Goal: Check status

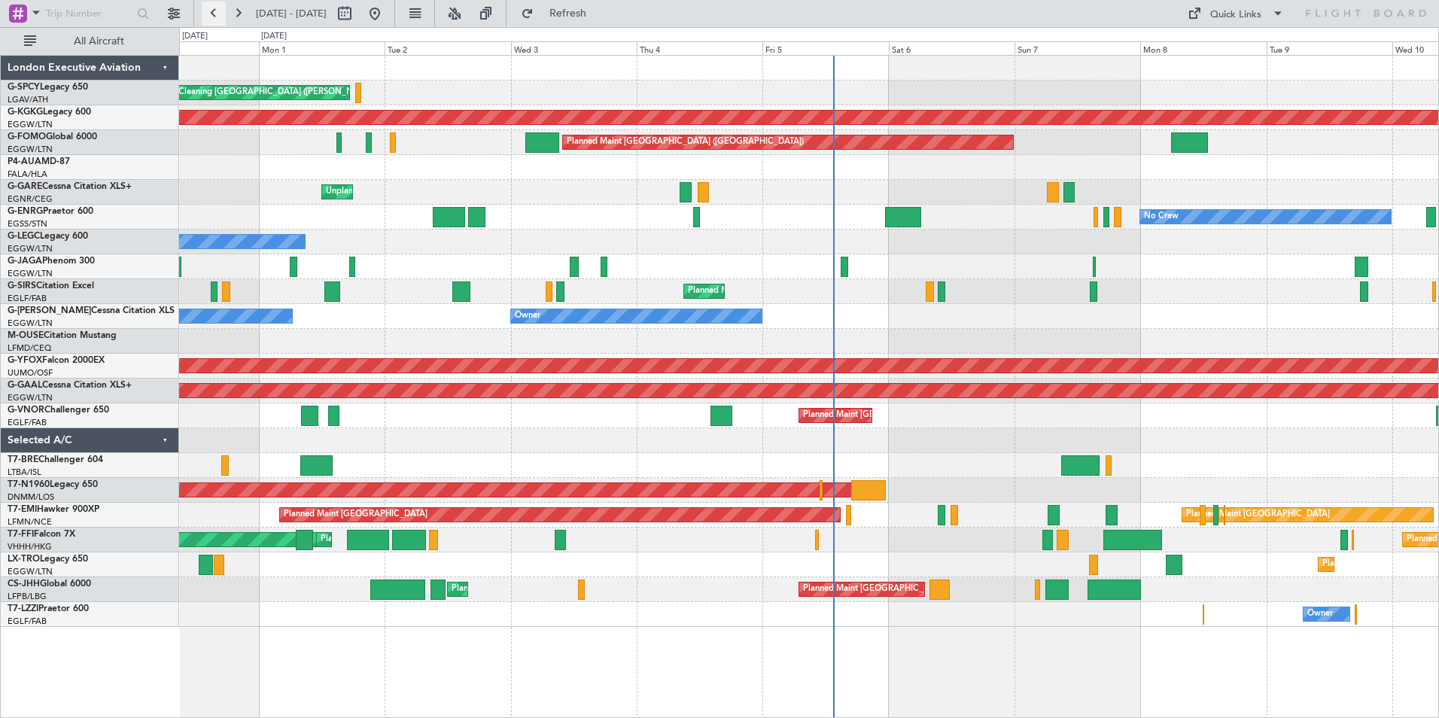
click at [221, 14] on button at bounding box center [214, 14] width 24 height 24
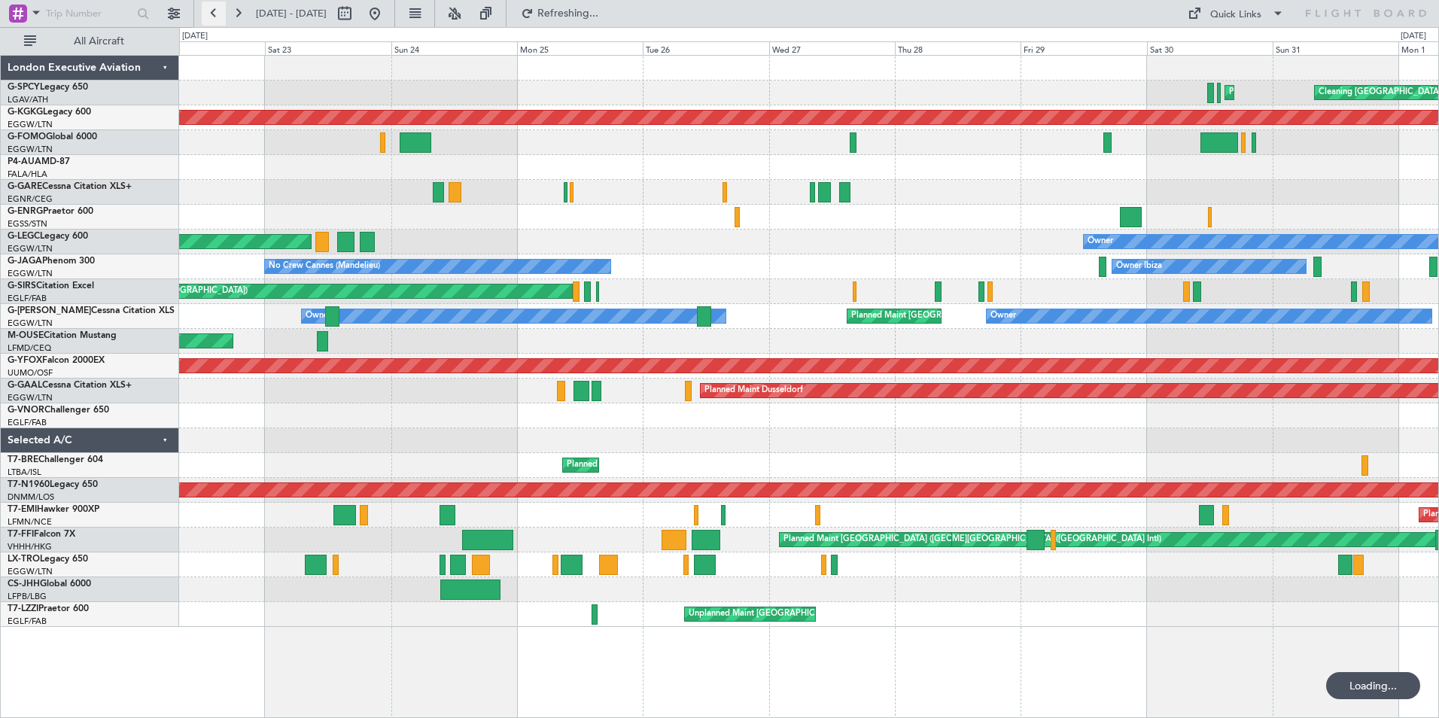
click at [221, 14] on button at bounding box center [214, 14] width 24 height 24
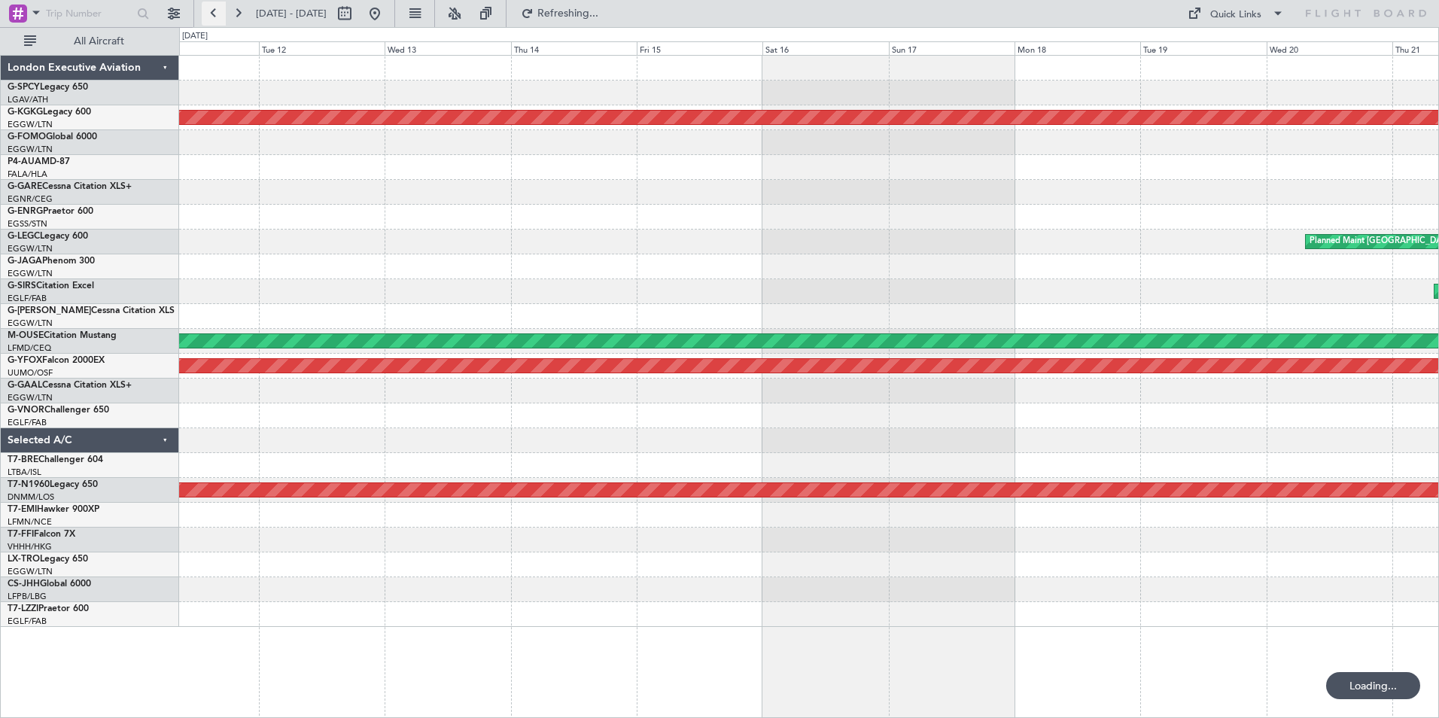
click at [221, 14] on button at bounding box center [214, 14] width 24 height 24
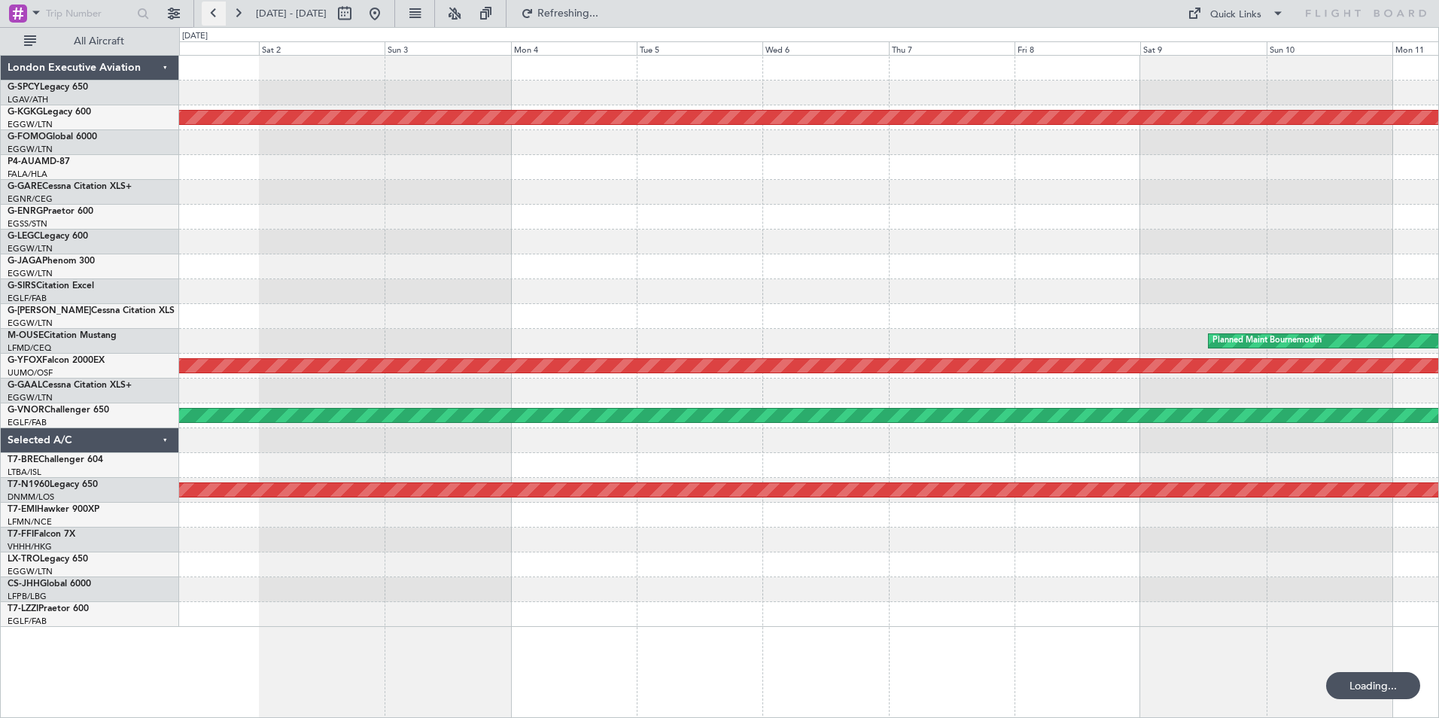
click at [221, 14] on button at bounding box center [214, 14] width 24 height 24
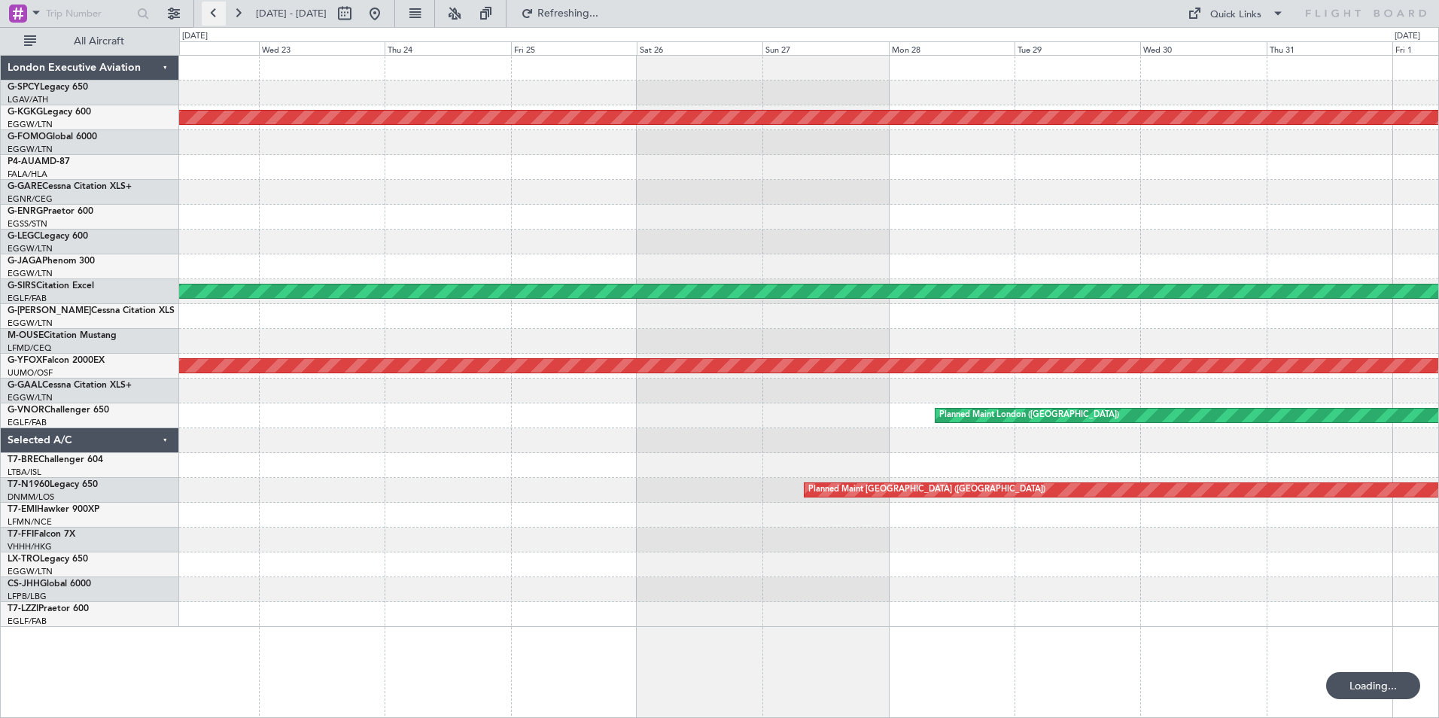
click at [221, 14] on button at bounding box center [214, 14] width 24 height 24
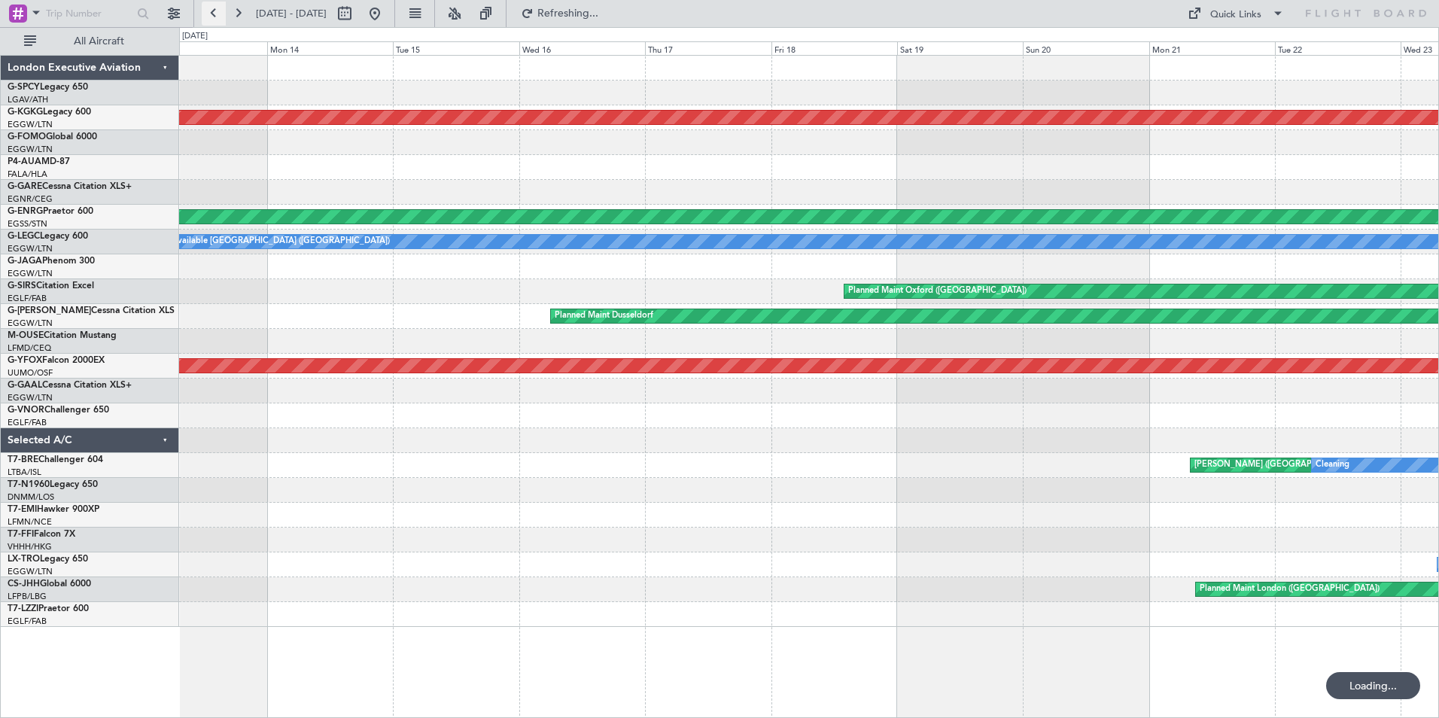
click at [221, 14] on button at bounding box center [214, 14] width 24 height 24
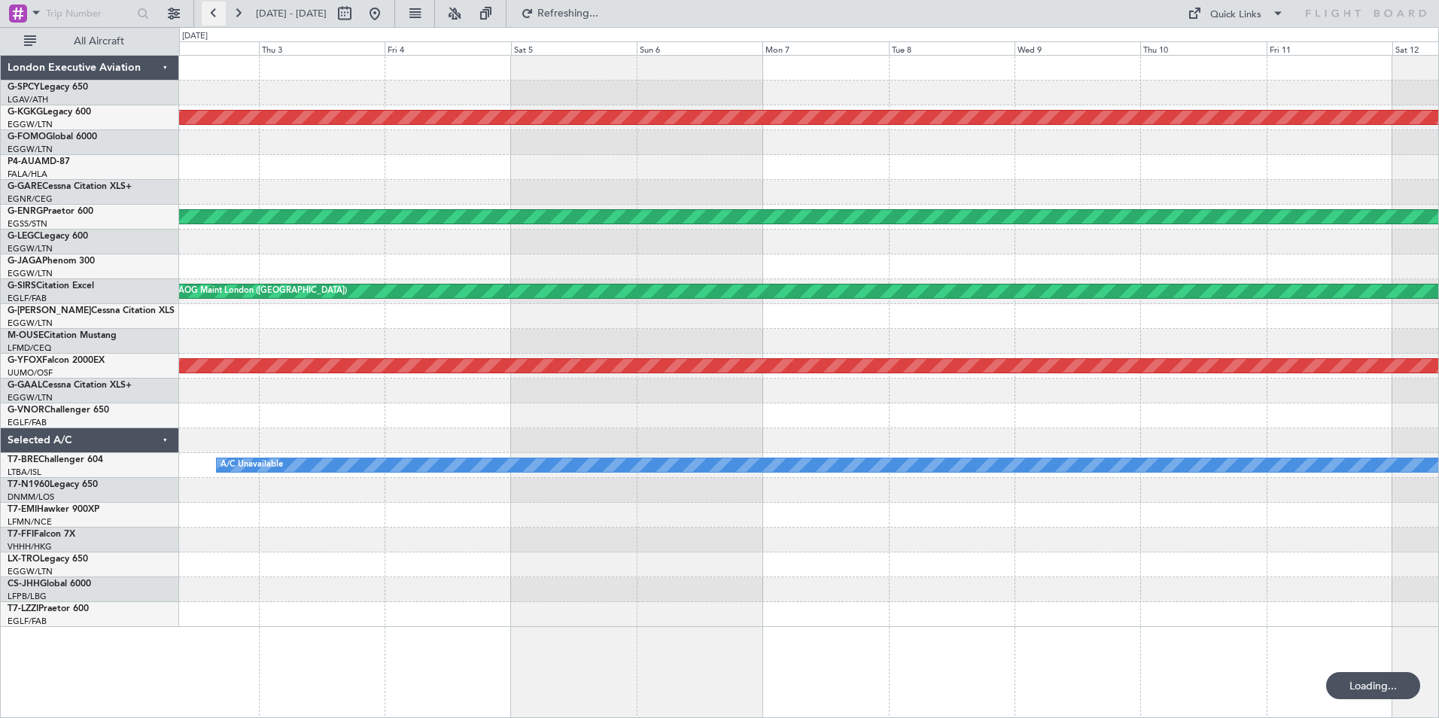
click at [221, 14] on button at bounding box center [214, 14] width 24 height 24
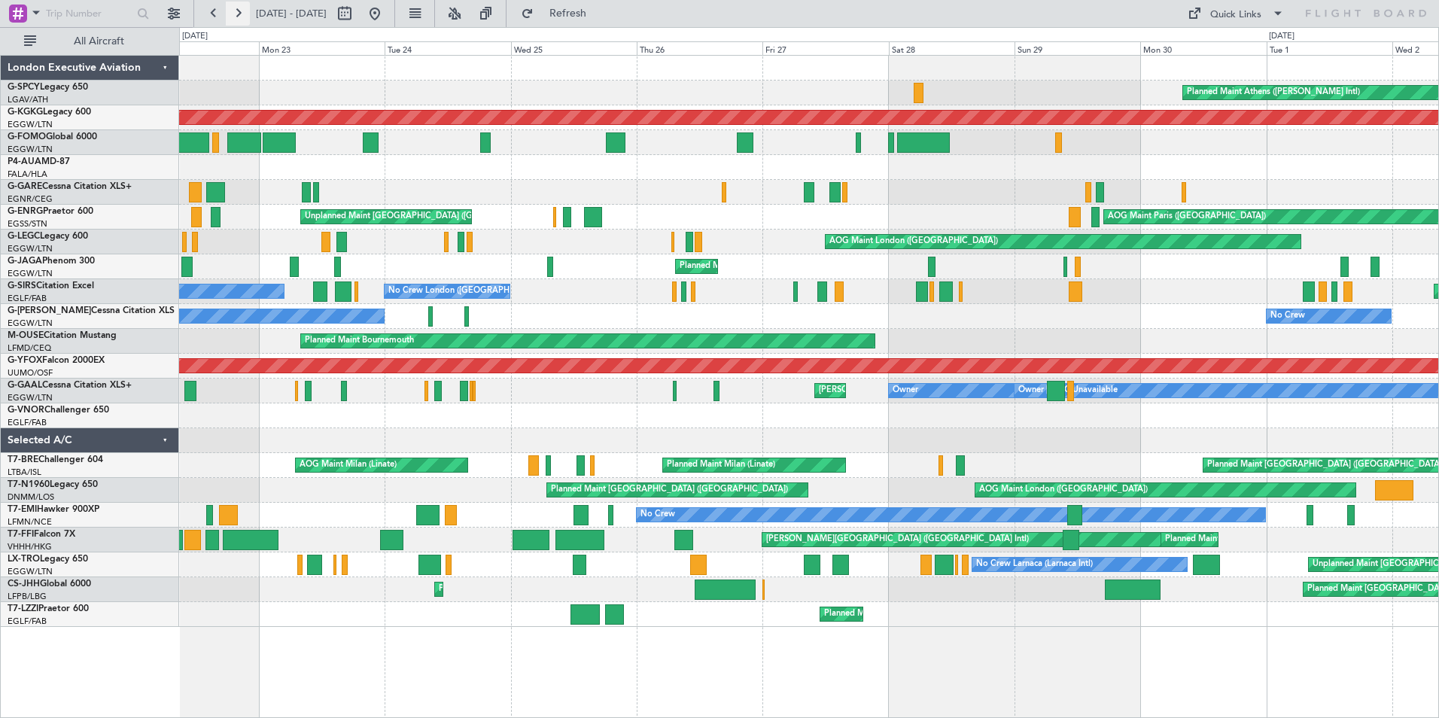
click at [240, 14] on button at bounding box center [238, 14] width 24 height 24
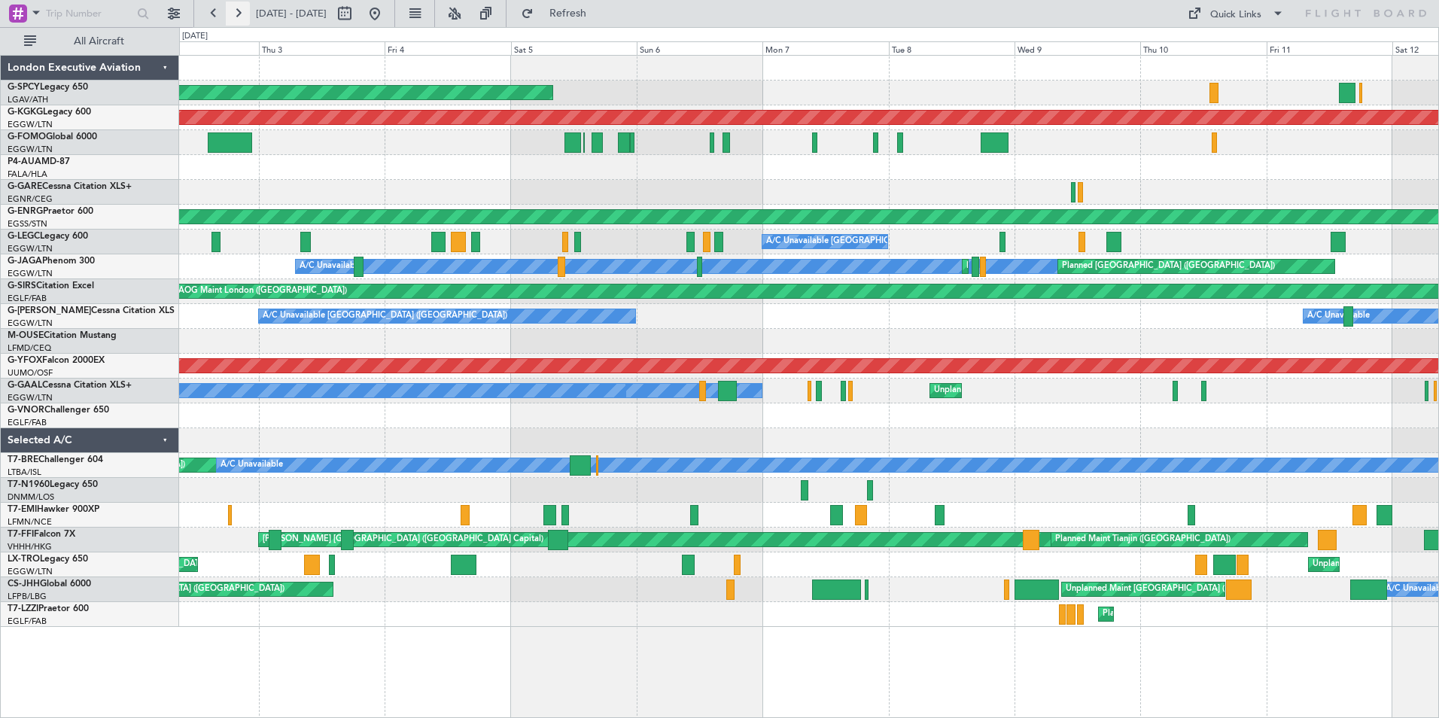
click at [240, 14] on button at bounding box center [238, 14] width 24 height 24
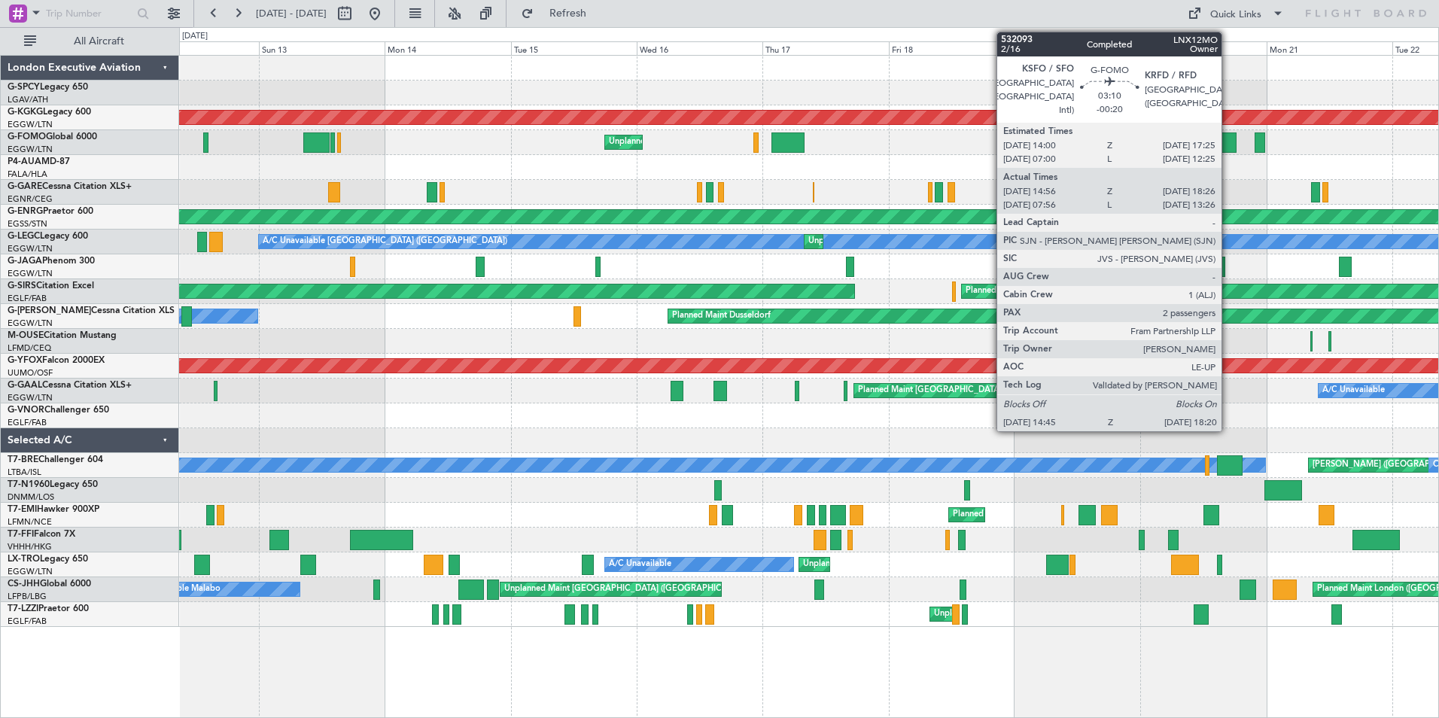
click at [1228, 145] on div at bounding box center [1226, 142] width 19 height 20
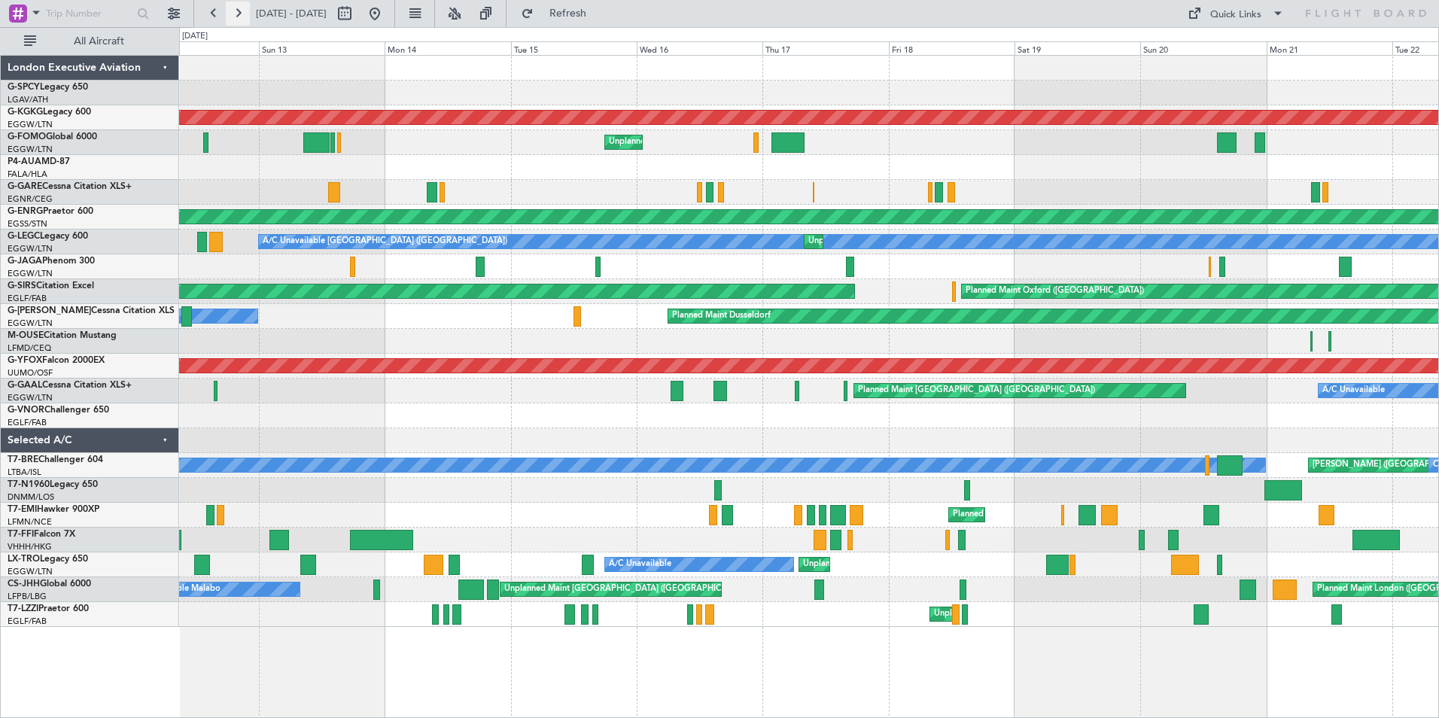
click at [245, 13] on button at bounding box center [238, 14] width 24 height 24
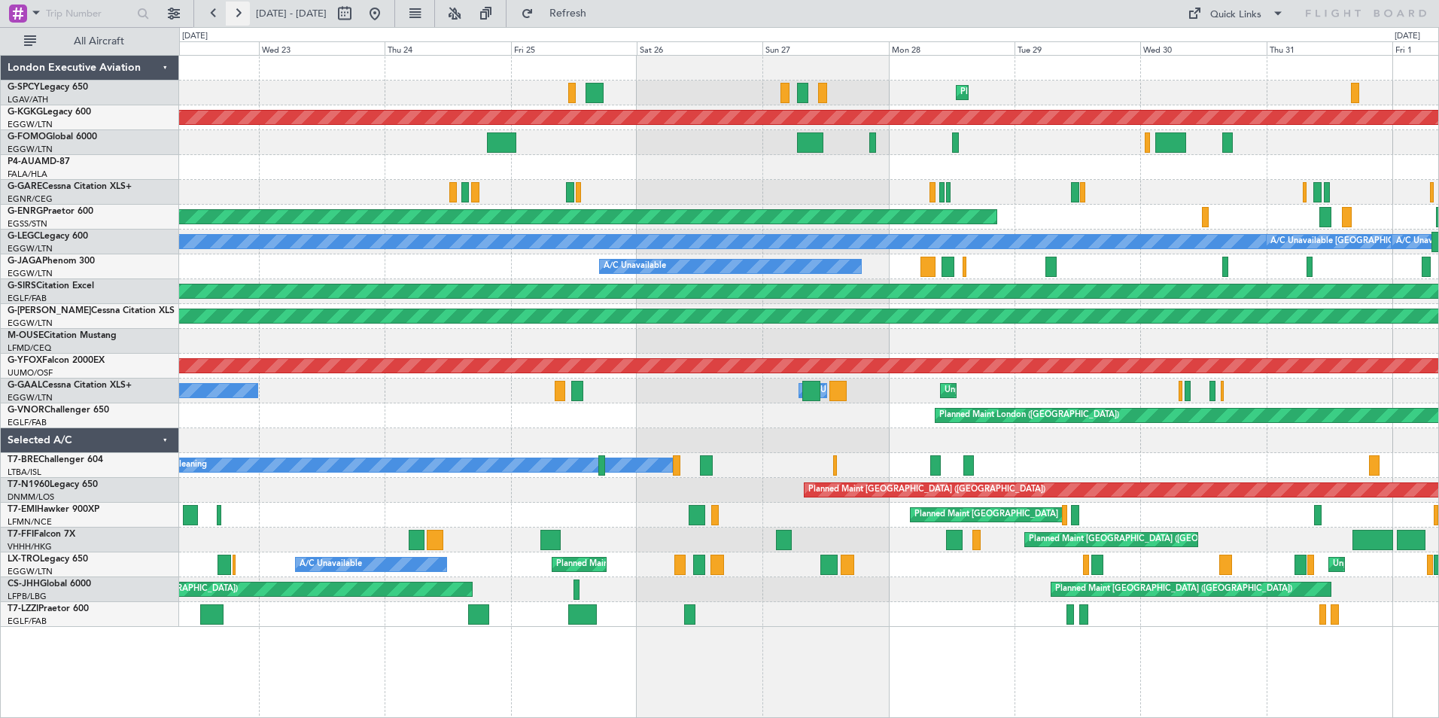
click at [238, 14] on button at bounding box center [238, 14] width 24 height 24
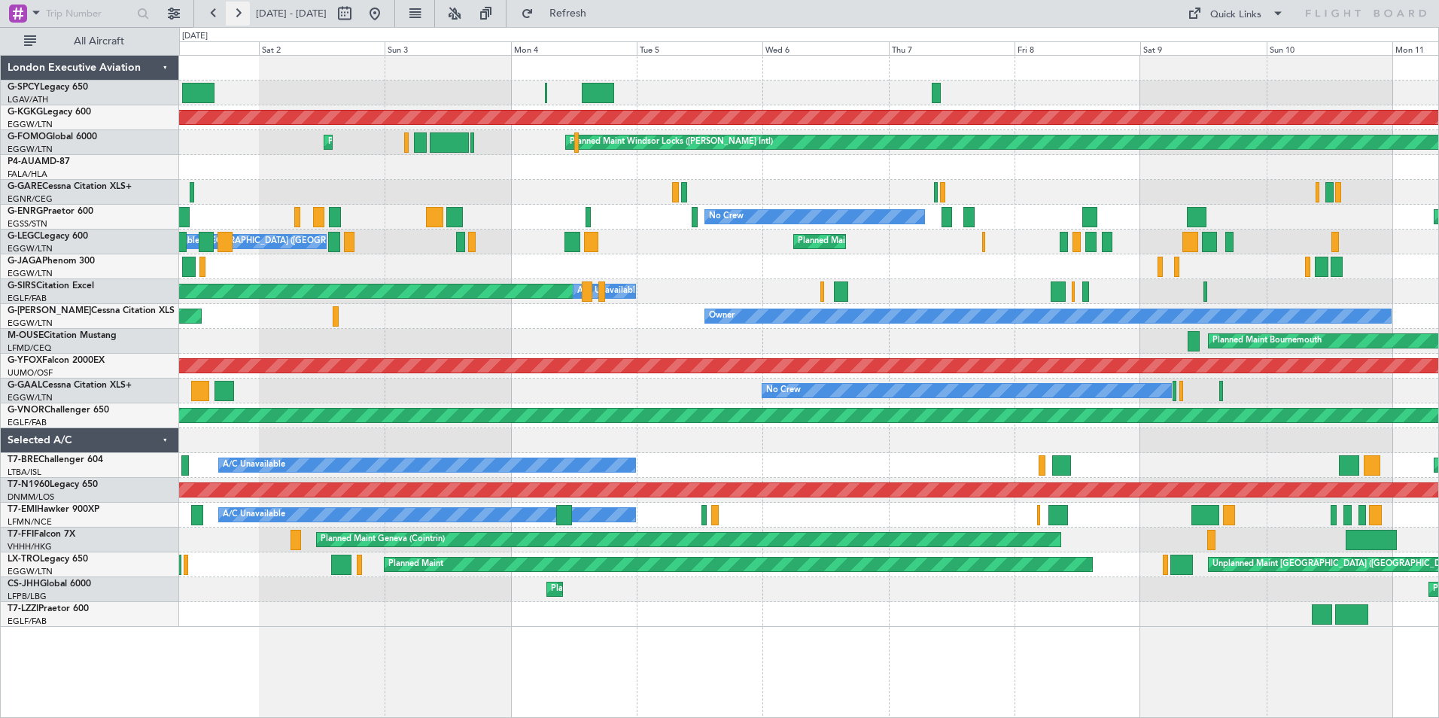
click at [239, 14] on button at bounding box center [238, 14] width 24 height 24
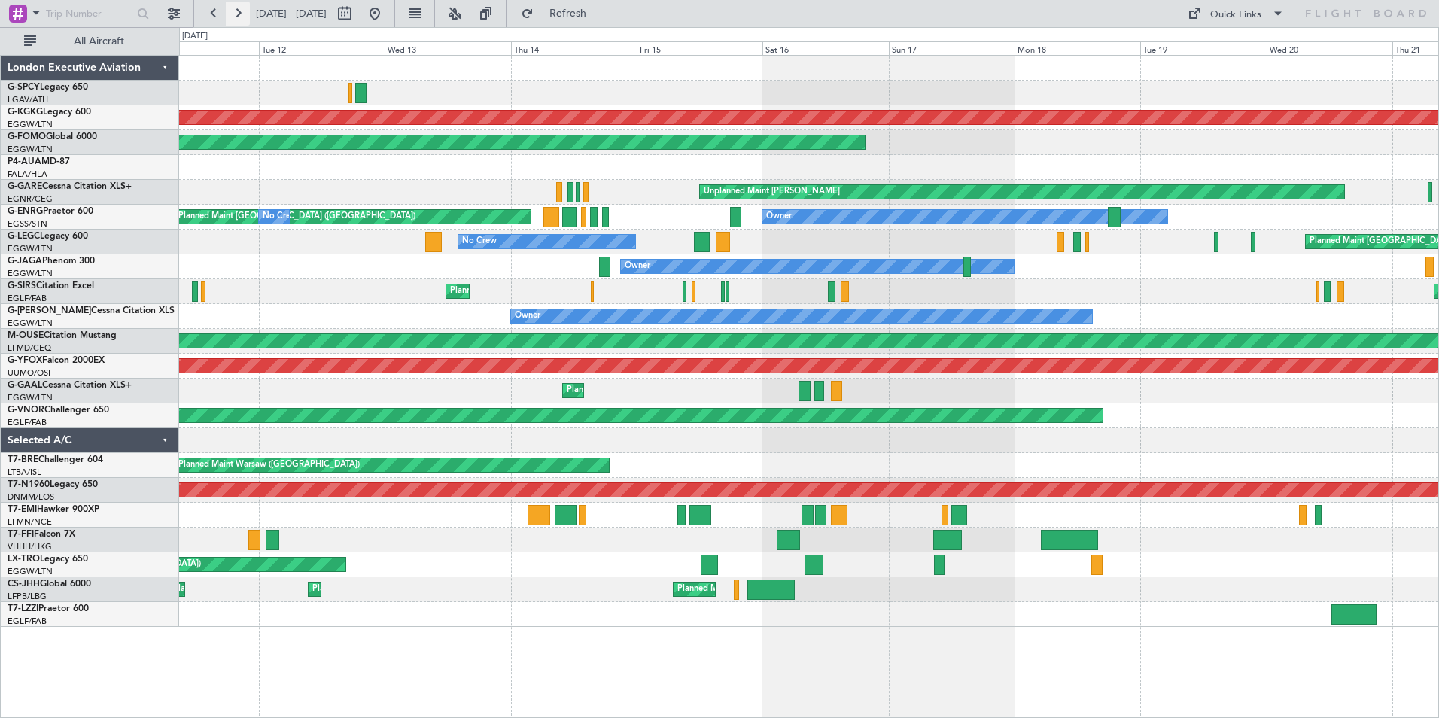
click at [233, 11] on button at bounding box center [238, 14] width 24 height 24
